Goal: Check status

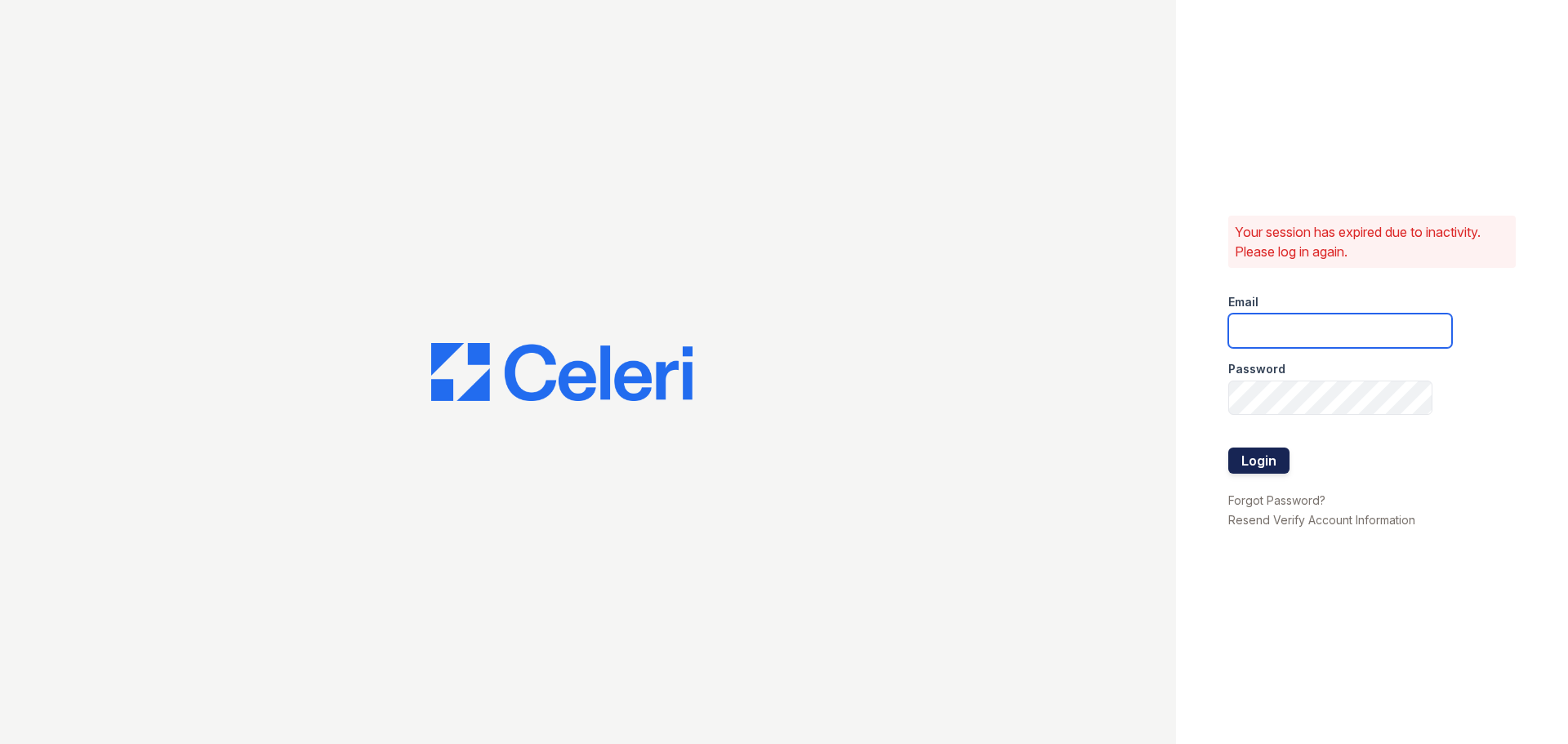
type input "theheightsatdunwoody@trinity-pm.com"
click at [1262, 463] on button "Login" at bounding box center [1259, 461] width 62 height 26
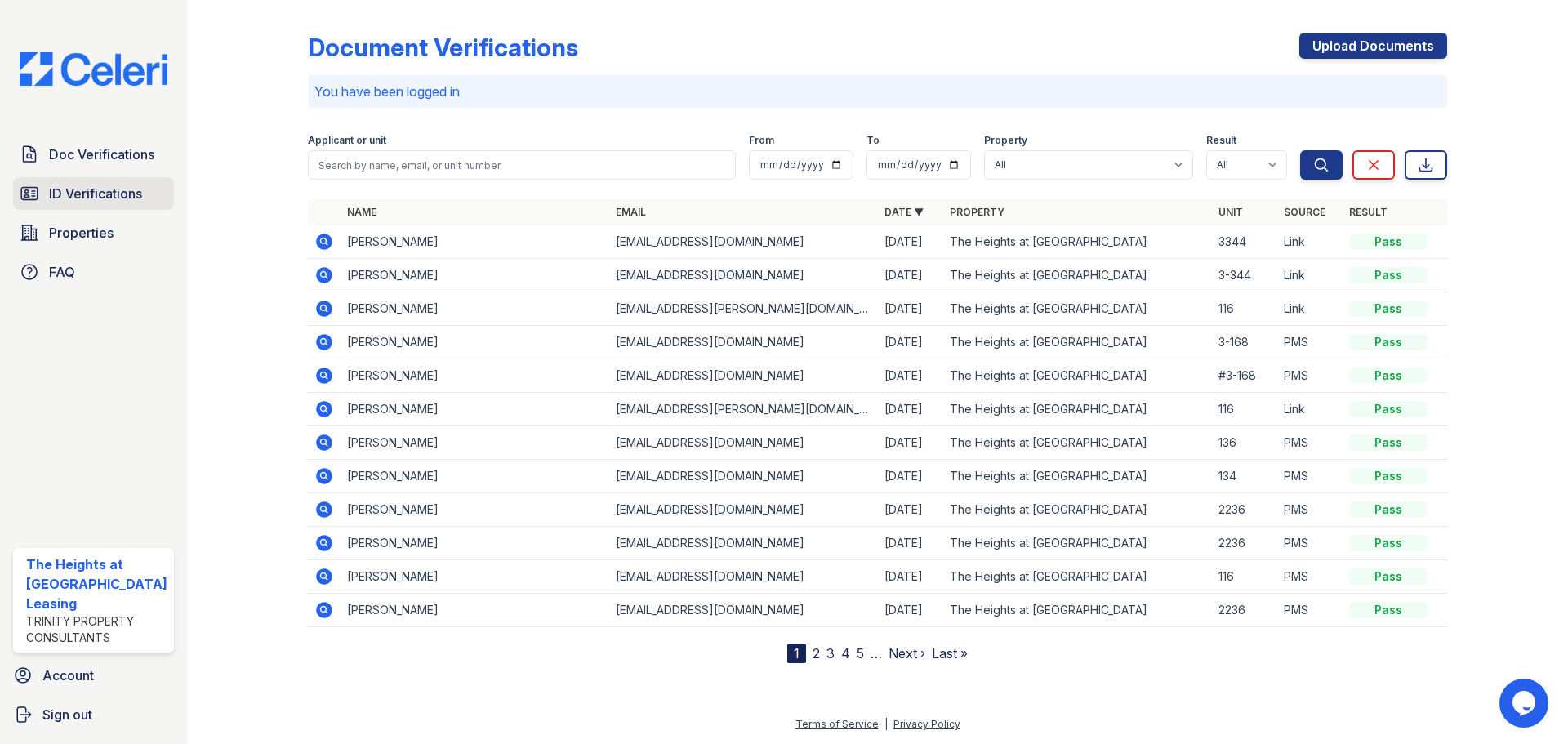
click at [112, 195] on span "ID Verifications" at bounding box center [95, 193] width 93 height 20
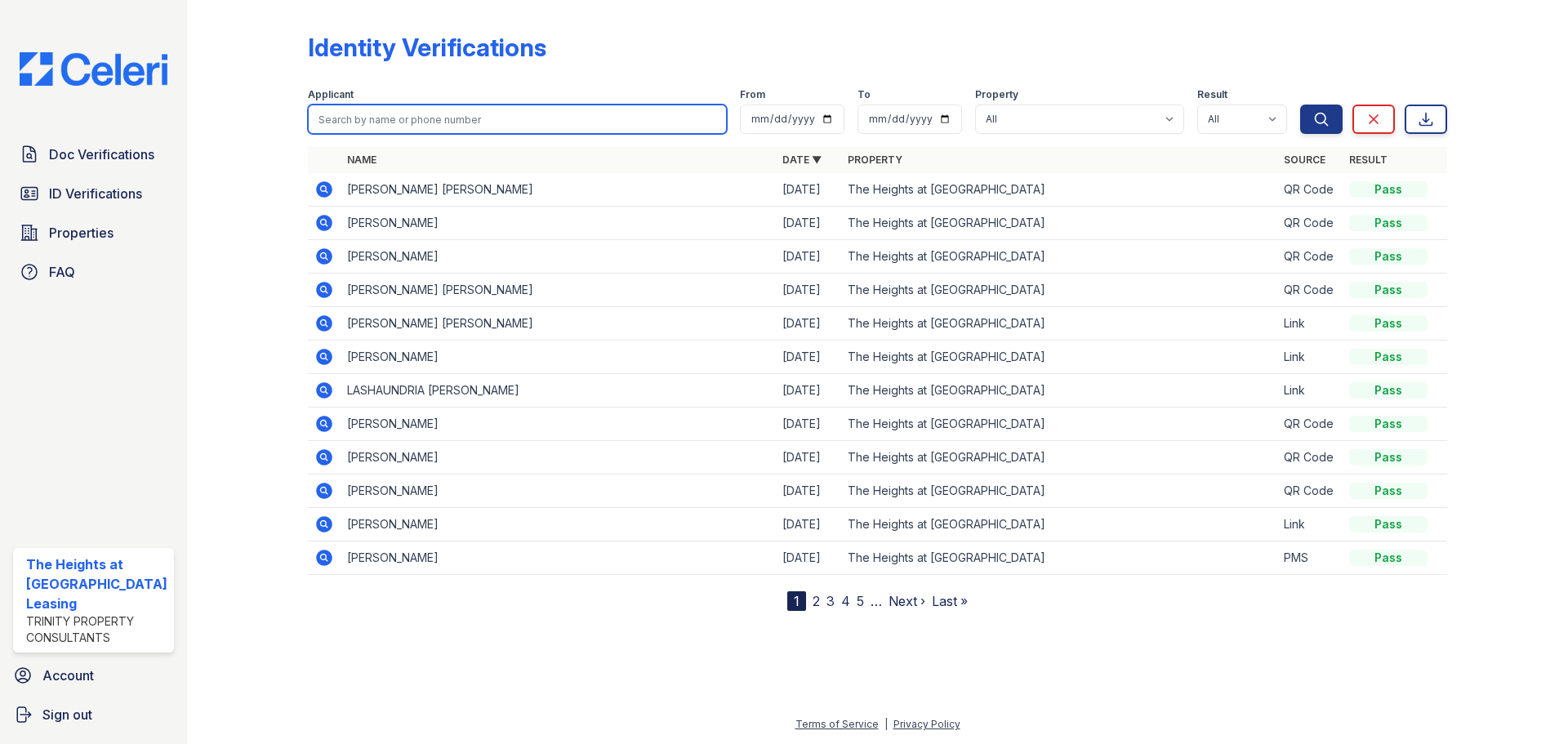
click at [399, 123] on input "search" at bounding box center [517, 119] width 419 height 29
type input "[DEMOGRAPHIC_DATA]"
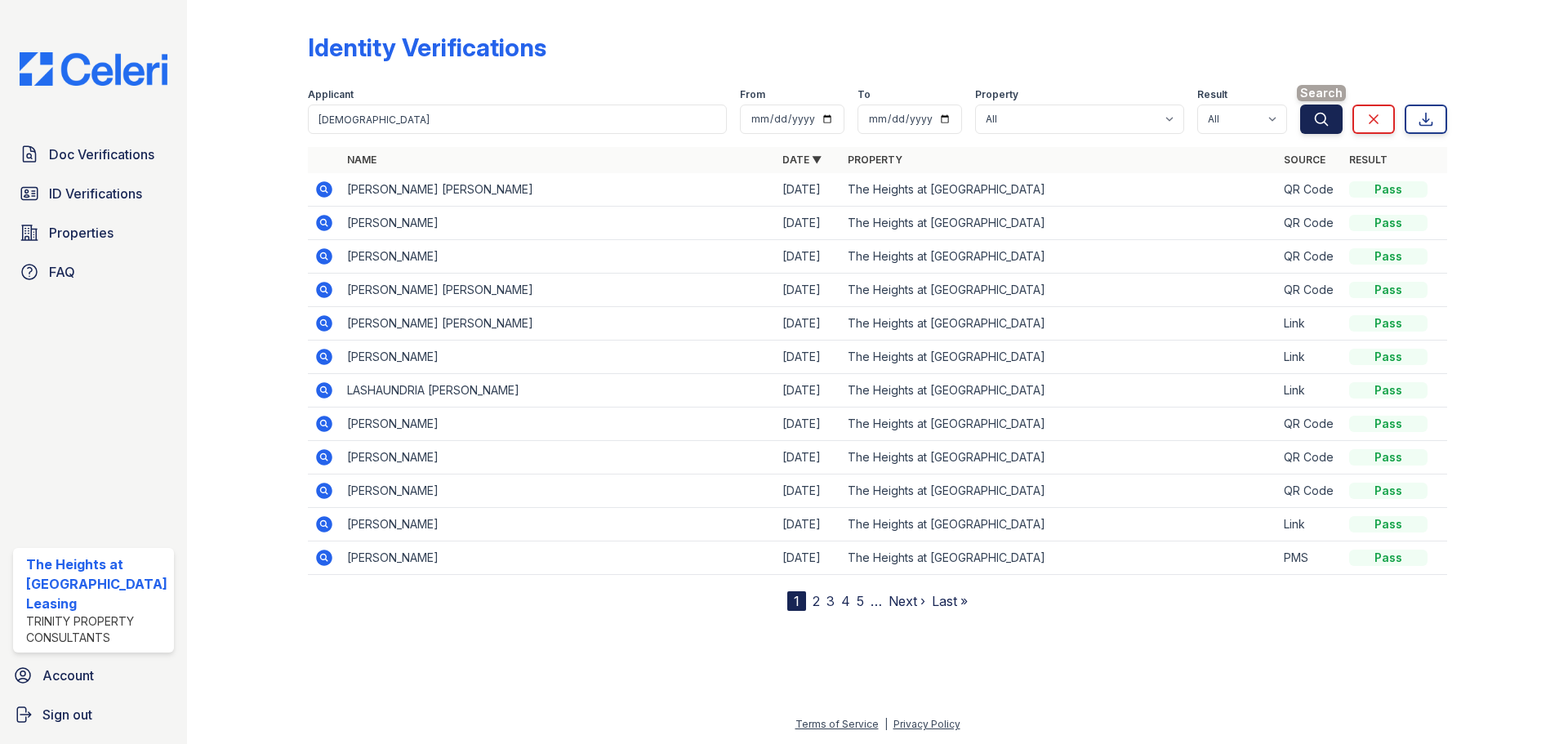
click at [1329, 117] on icon "submit" at bounding box center [1320, 119] width 16 height 16
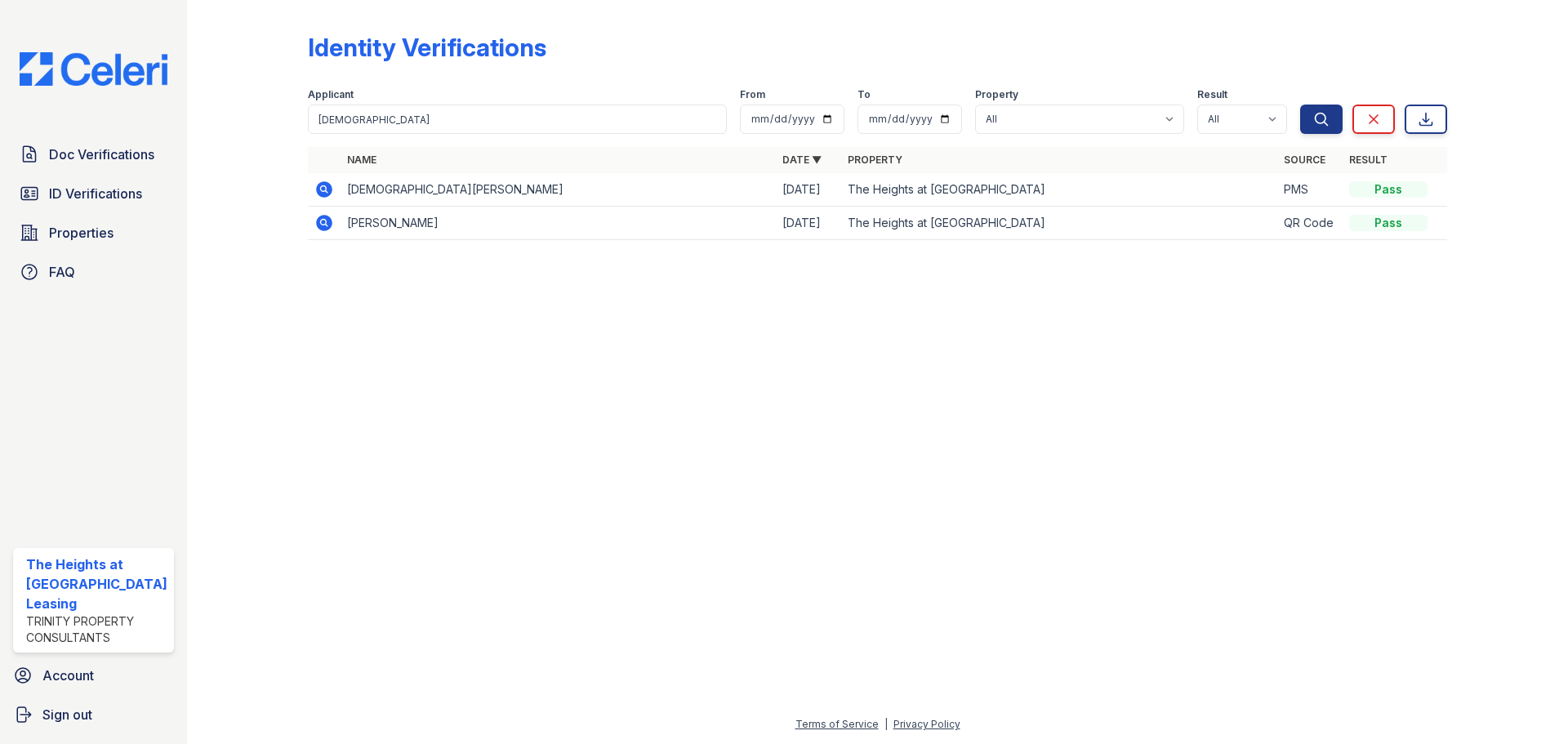
click at [315, 185] on icon at bounding box center [323, 189] width 20 height 20
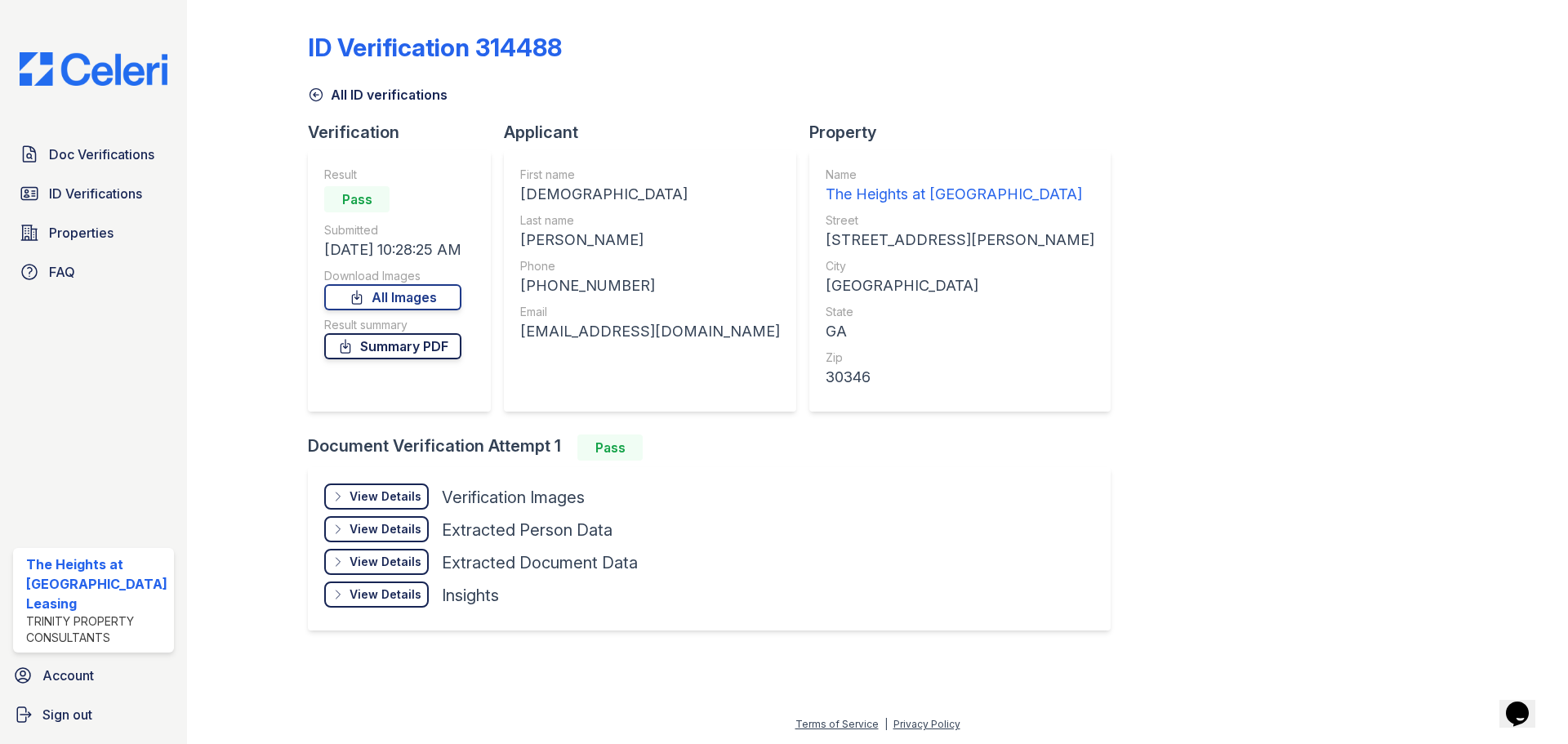
click at [367, 341] on link "Summary PDF" at bounding box center [392, 347] width 137 height 26
